Goal: Task Accomplishment & Management: Manage account settings

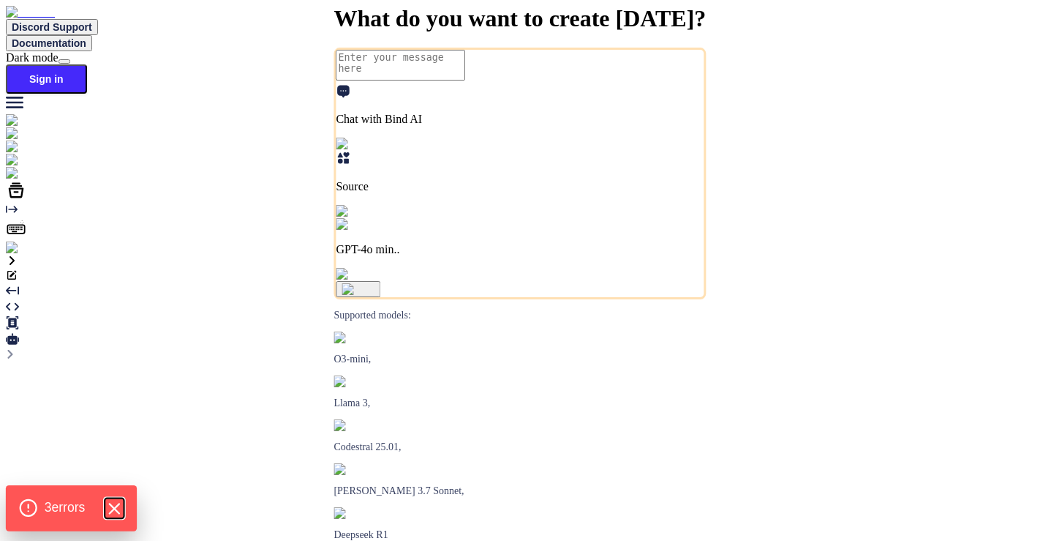
click at [115, 501] on icon "Hide Errors" at bounding box center [114, 508] width 19 height 19
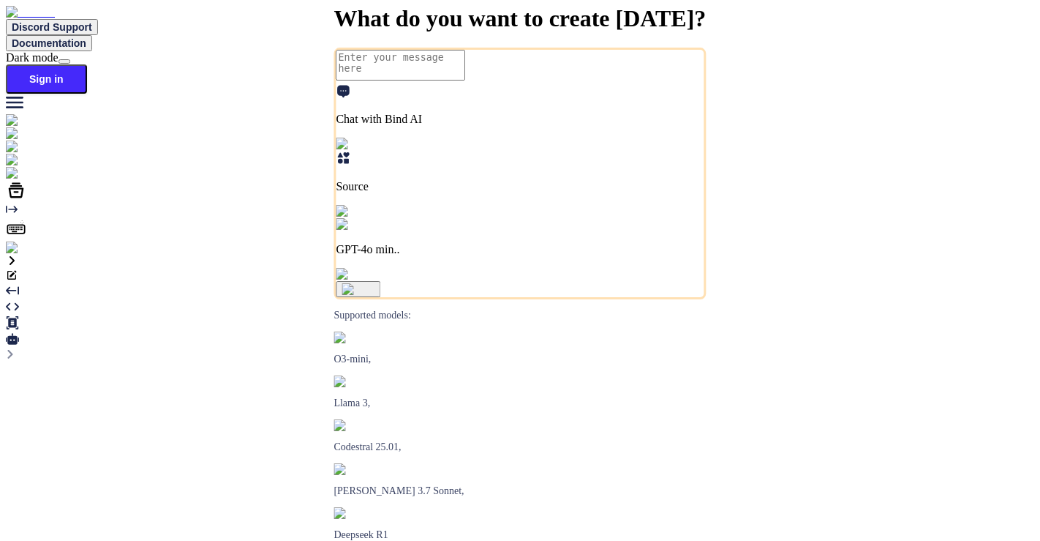
click at [23, 255] on img at bounding box center [26, 247] width 40 height 13
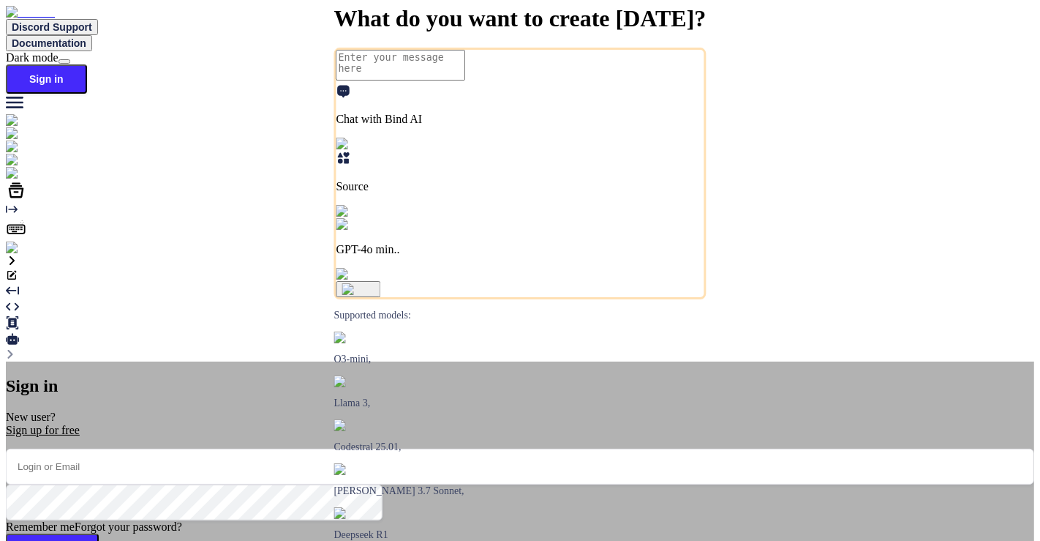
click at [489, 448] on input "email" at bounding box center [520, 466] width 1028 height 36
type input "[EMAIL_ADDRESS][DOMAIN_NAME]"
click at [99, 533] on button "Sign In" at bounding box center [52, 550] width 93 height 35
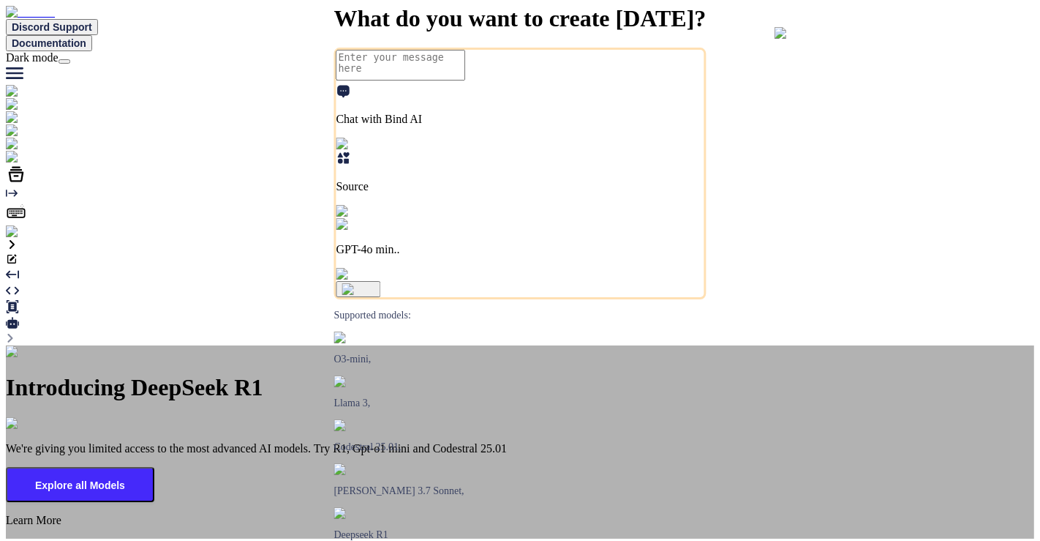
type textarea "x"
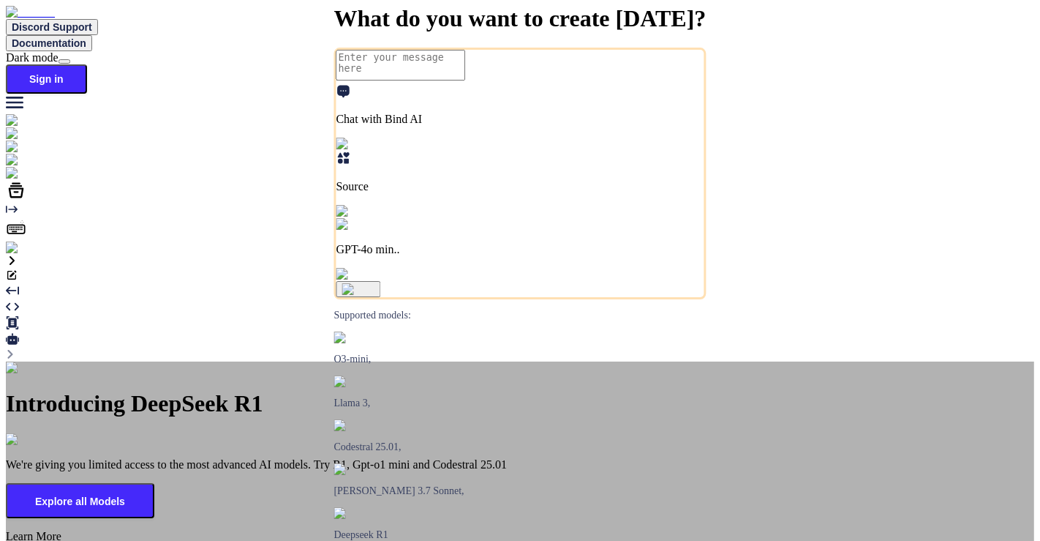
click at [718, 361] on div "Introducing DeepSeek R1 We're giving you limited access to the most advanced AI…" at bounding box center [520, 457] width 1028 height 193
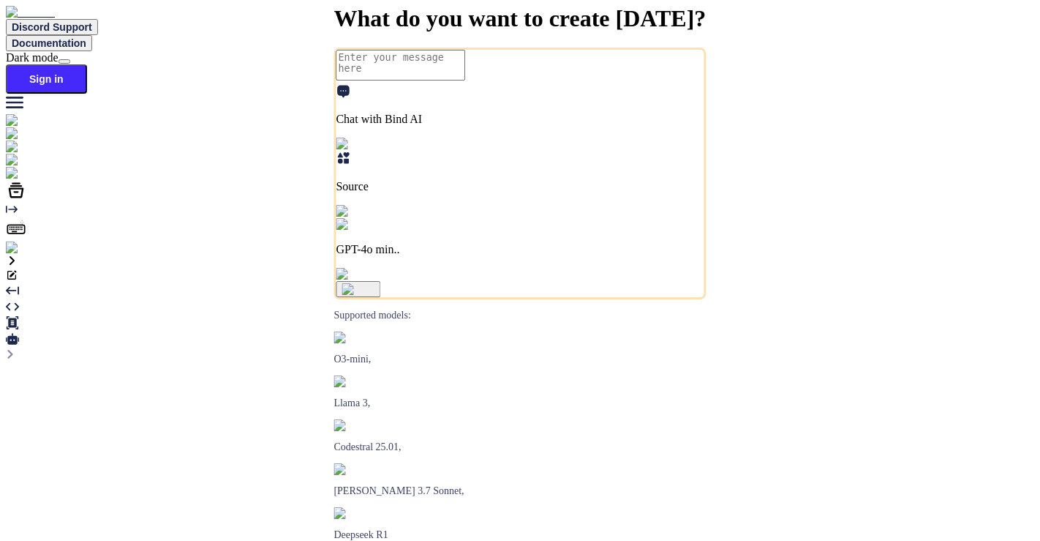
click at [22, 255] on img at bounding box center [26, 247] width 40 height 13
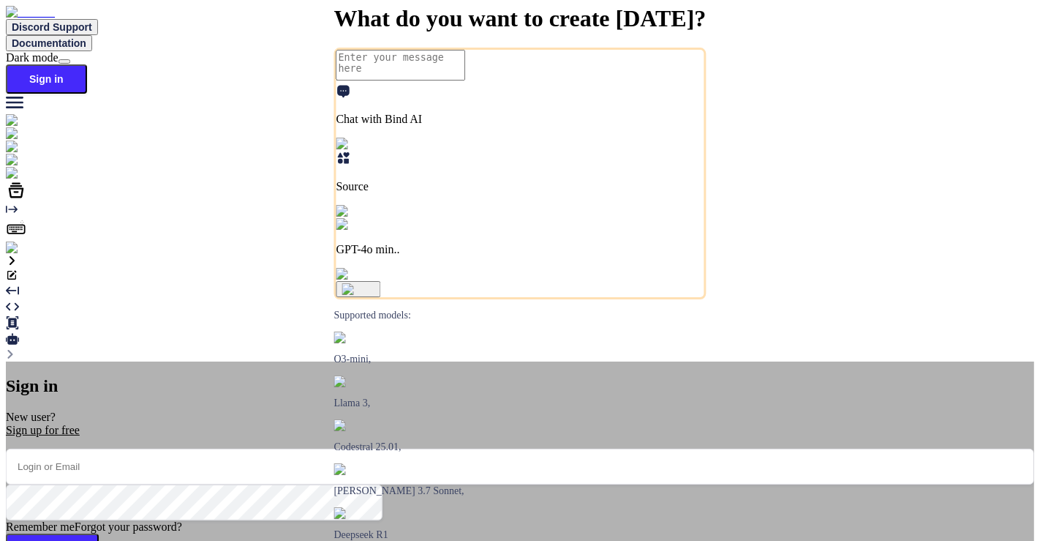
click at [542, 448] on input "email" at bounding box center [520, 466] width 1028 height 36
type input "[EMAIL_ADDRESS][DOMAIN_NAME]"
click at [99, 533] on button "Sign In" at bounding box center [52, 550] width 93 height 35
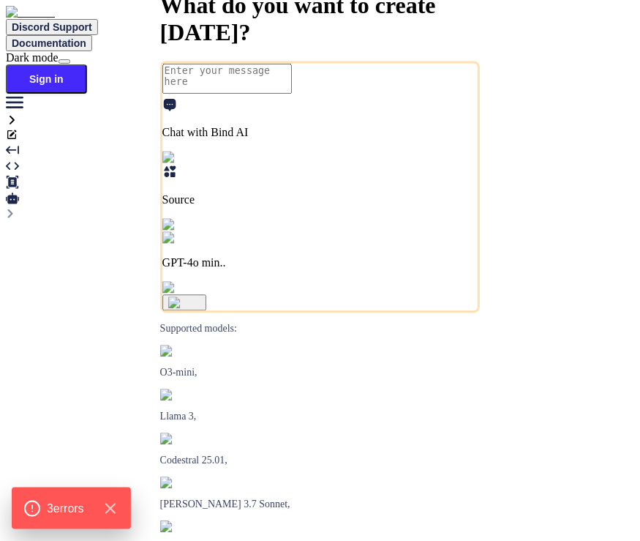
type textarea "x"
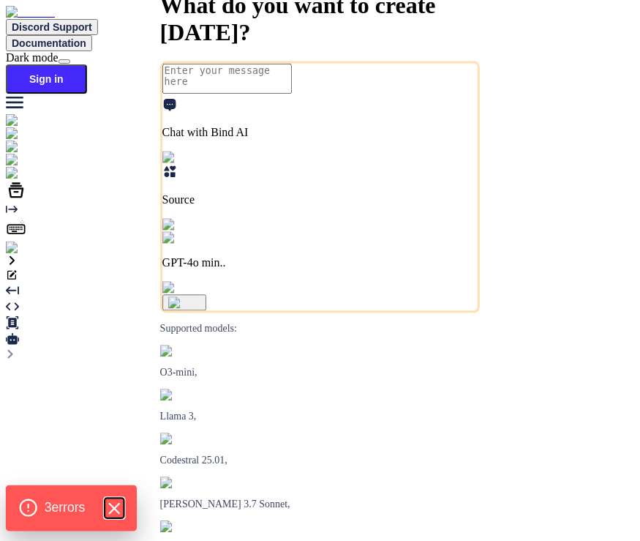
click at [115, 513] on icon "Hide Errors" at bounding box center [114, 508] width 19 height 19
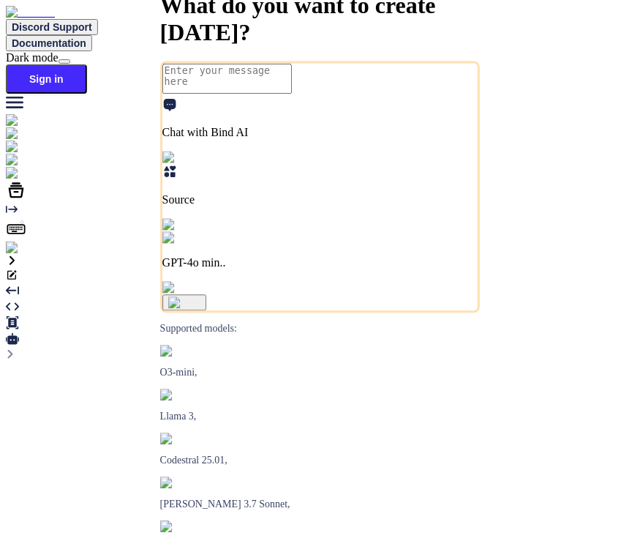
click at [23, 255] on img at bounding box center [26, 247] width 40 height 13
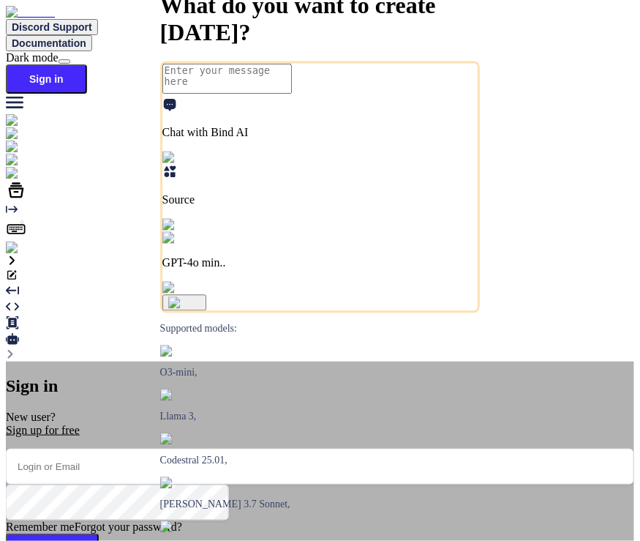
click at [288, 448] on input "email" at bounding box center [320, 466] width 628 height 36
type input "[EMAIL_ADDRESS][DOMAIN_NAME]"
click at [99, 533] on button "Sign In" at bounding box center [52, 550] width 93 height 35
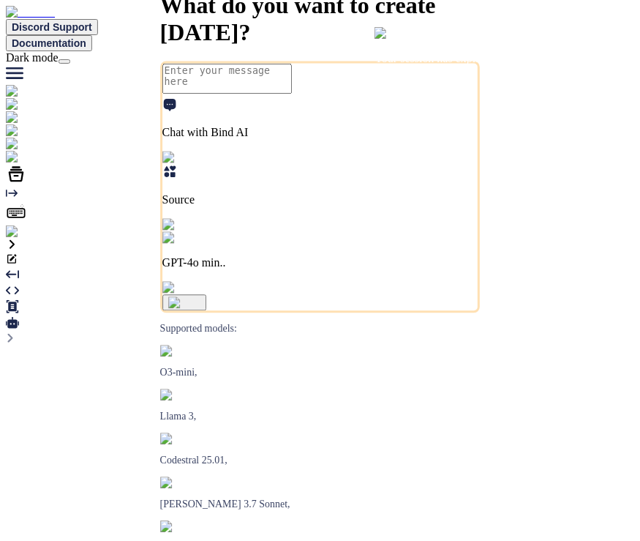
type textarea "x"
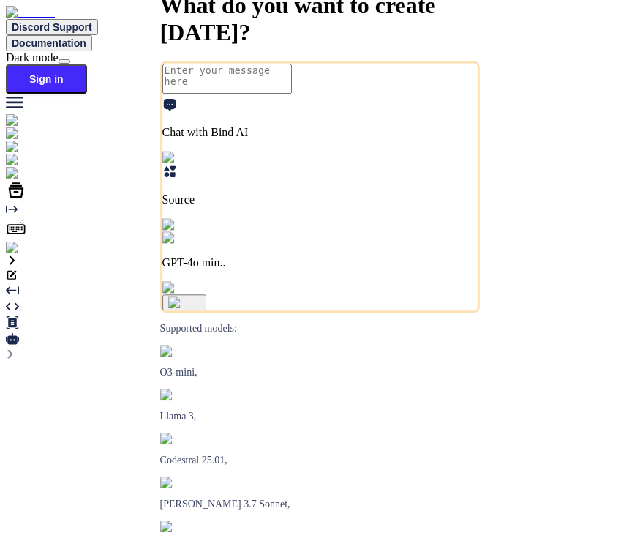
click at [12, 255] on img at bounding box center [26, 247] width 40 height 13
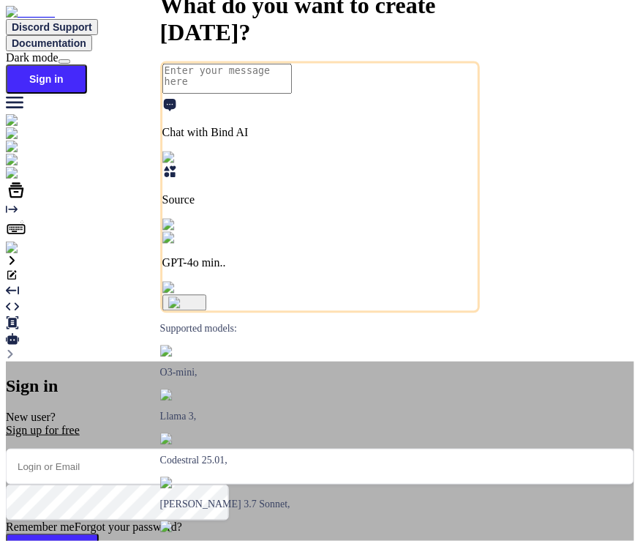
click at [266, 448] on input "email" at bounding box center [320, 466] width 628 height 36
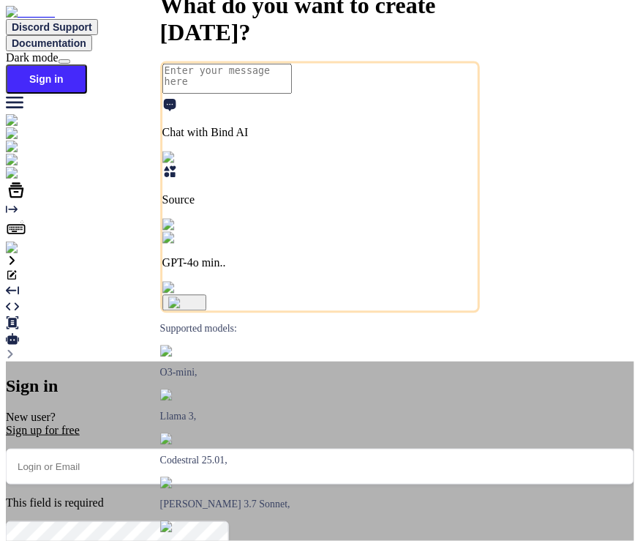
click at [100, 361] on div "Sign in New user? Sign up for free This field is required Remember me Forgot yo…" at bounding box center [320, 531] width 628 height 340
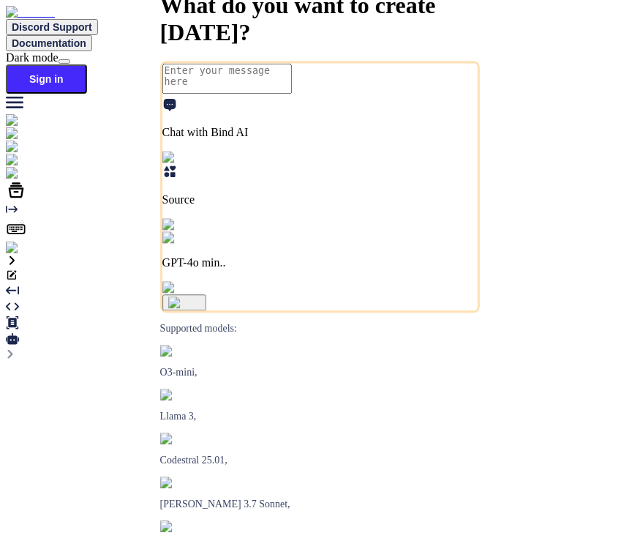
click at [20, 255] on img at bounding box center [26, 247] width 40 height 13
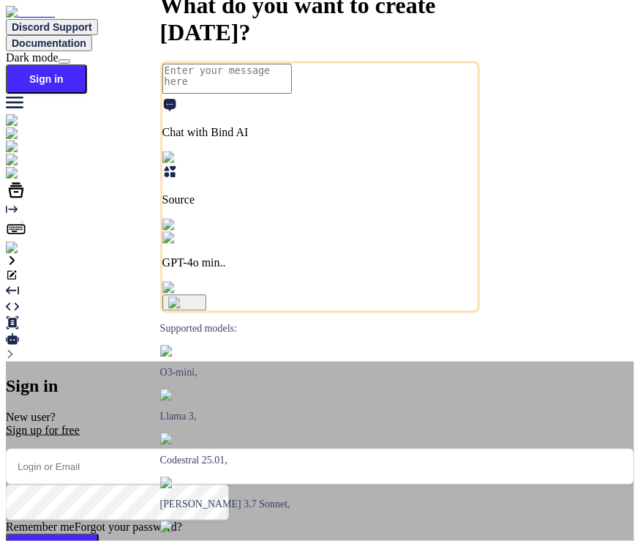
click at [252, 448] on input "email" at bounding box center [320, 466] width 628 height 36
type input "[EMAIL_ADDRESS][DOMAIN_NAME]"
click at [99, 533] on button "Sign In" at bounding box center [52, 550] width 93 height 35
